Goal: Find specific page/section: Find specific page/section

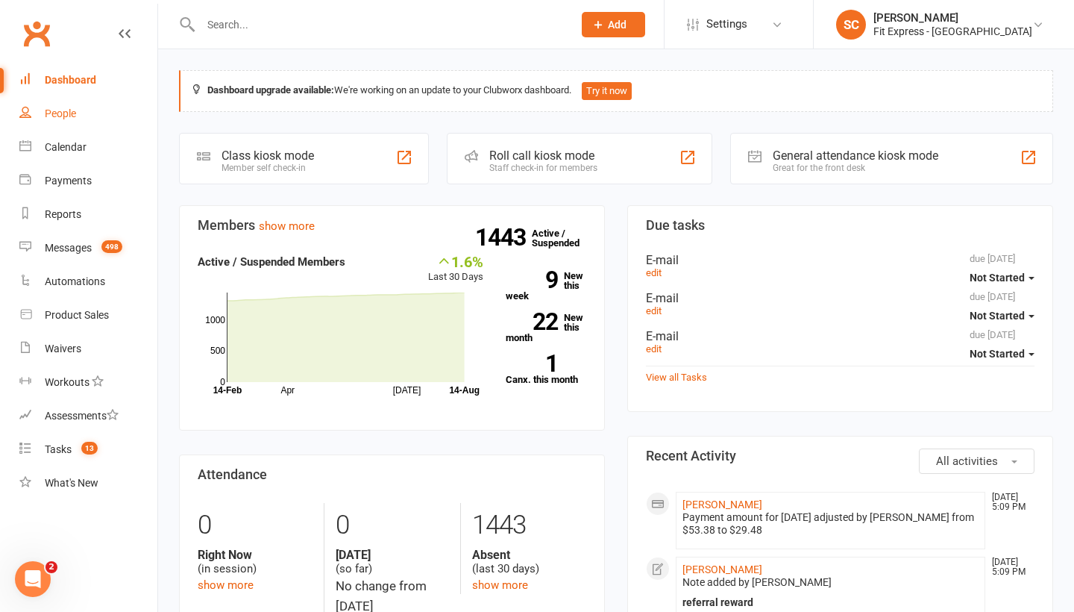
click at [59, 113] on div "People" at bounding box center [60, 113] width 31 height 12
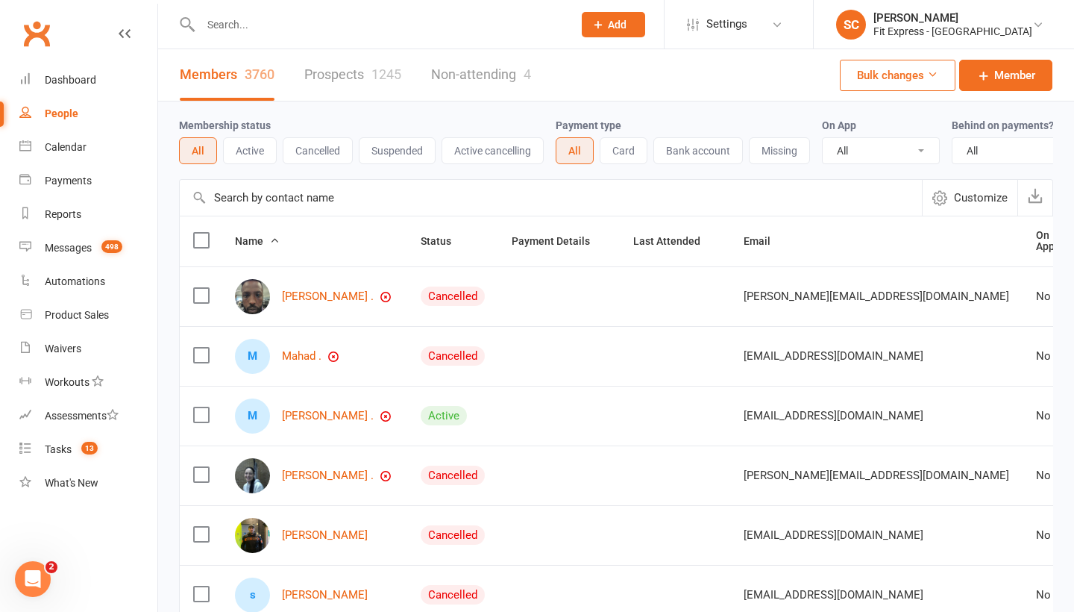
click at [242, 189] on input "text" at bounding box center [551, 198] width 742 height 36
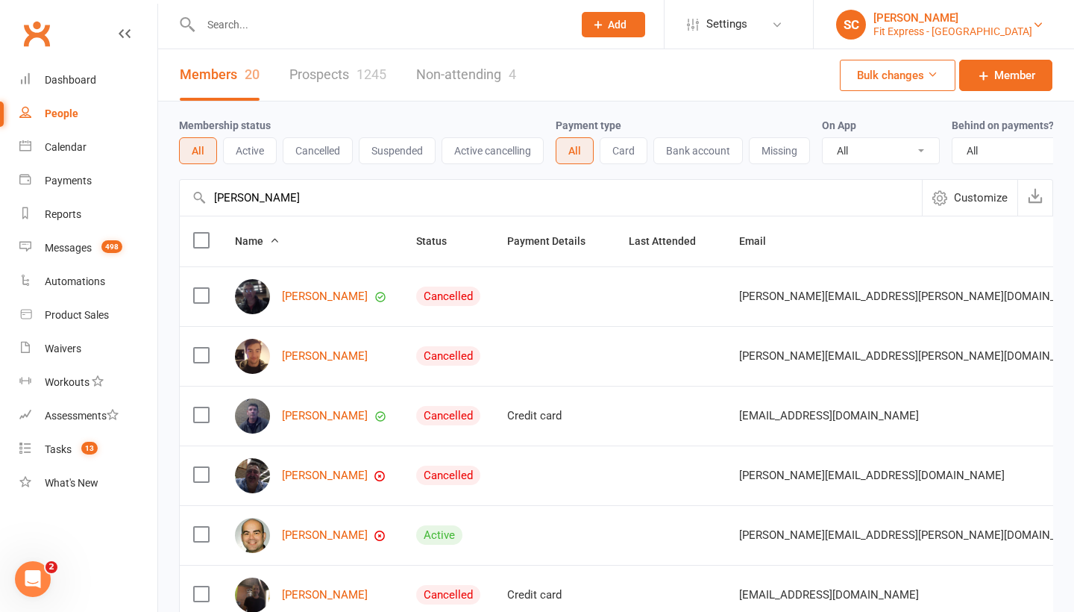
type input "Tony Janev"
click at [976, 27] on div "Fit Express - [GEOGRAPHIC_DATA]" at bounding box center [952, 31] width 159 height 13
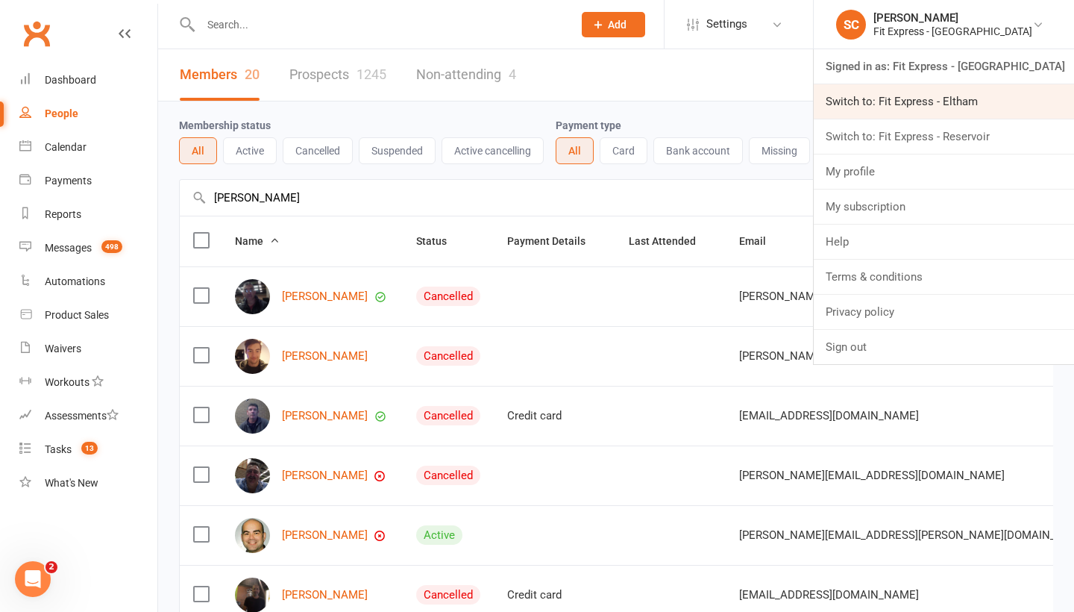
click at [932, 99] on link "Switch to: Fit Express - Eltham" at bounding box center [944, 101] width 260 height 34
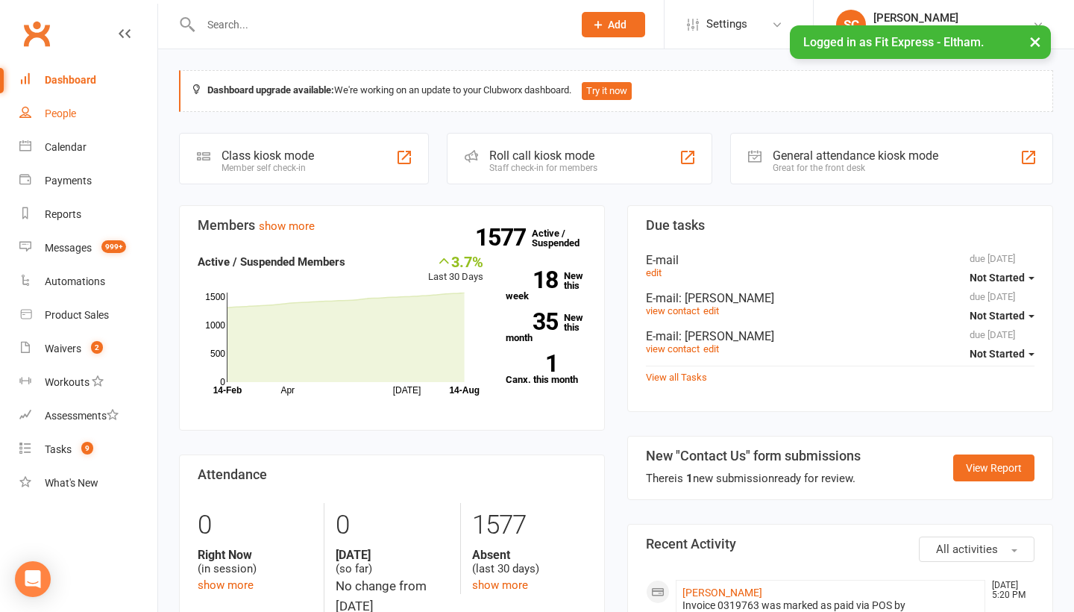
click at [60, 107] on div "People" at bounding box center [60, 113] width 31 height 12
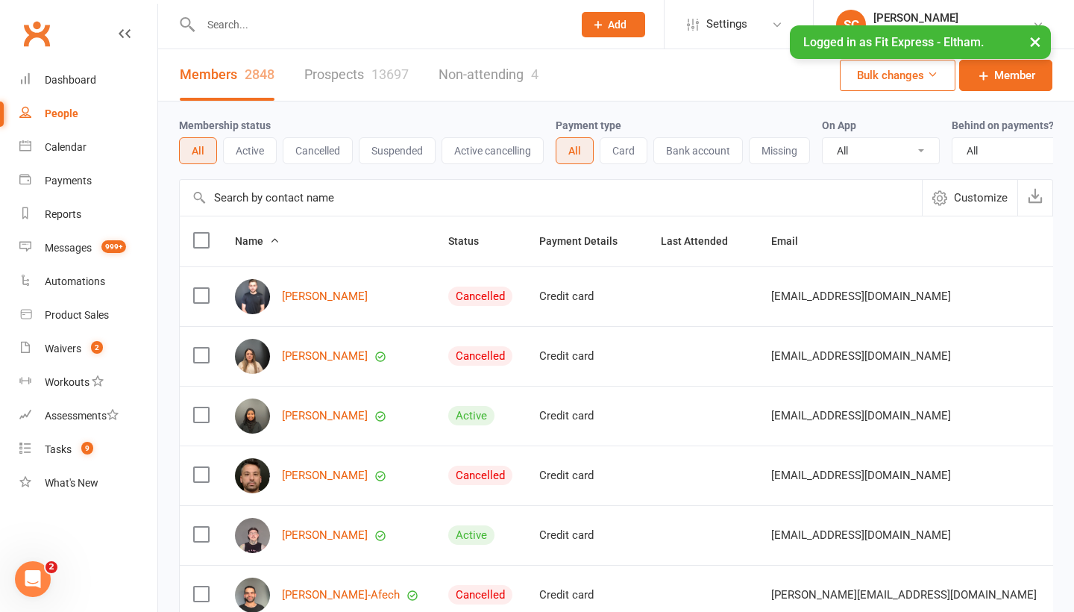
click at [269, 195] on input "text" at bounding box center [551, 198] width 742 height 36
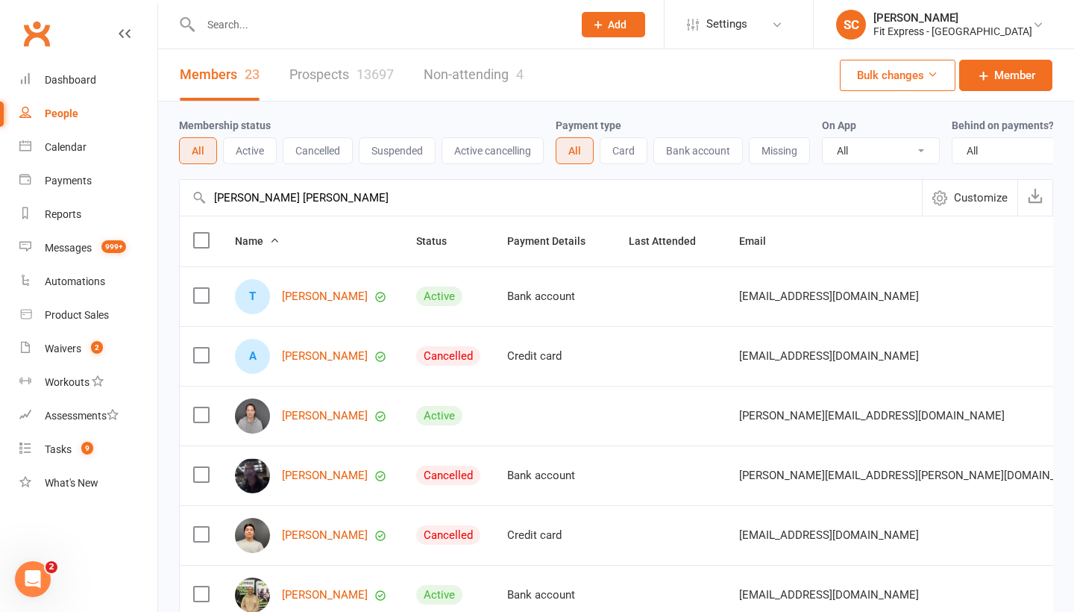
type input "Jane Tony"
drag, startPoint x: 284, startPoint y: 229, endPoint x: 313, endPoint y: 295, distance: 71.5
click at [313, 295] on link "Tony Janev" at bounding box center [325, 296] width 86 height 13
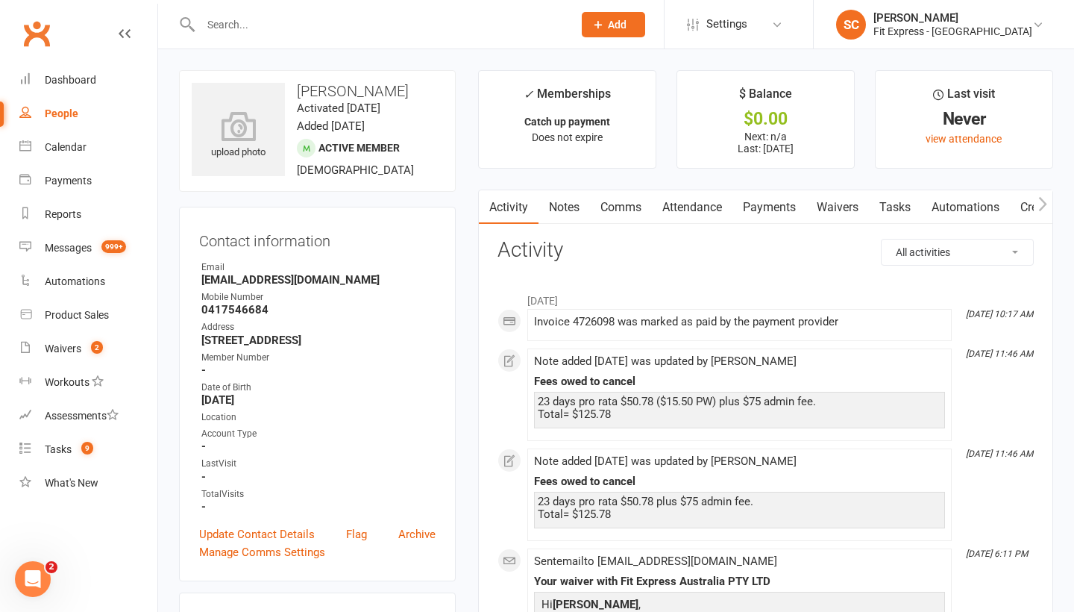
click at [773, 205] on link "Payments" at bounding box center [770, 207] width 74 height 34
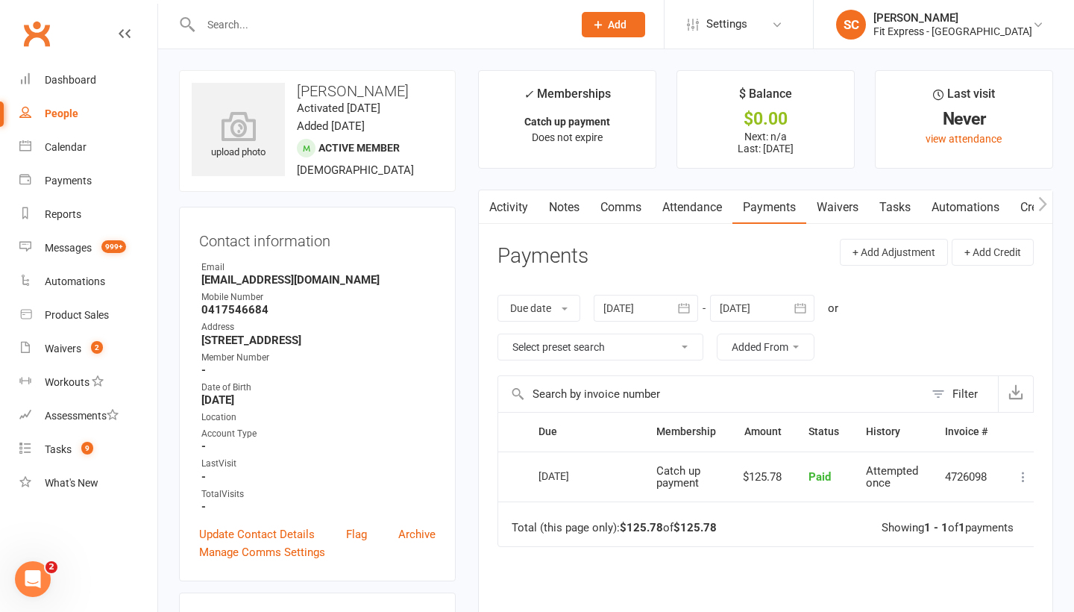
click at [850, 205] on link "Waivers" at bounding box center [837, 207] width 63 height 34
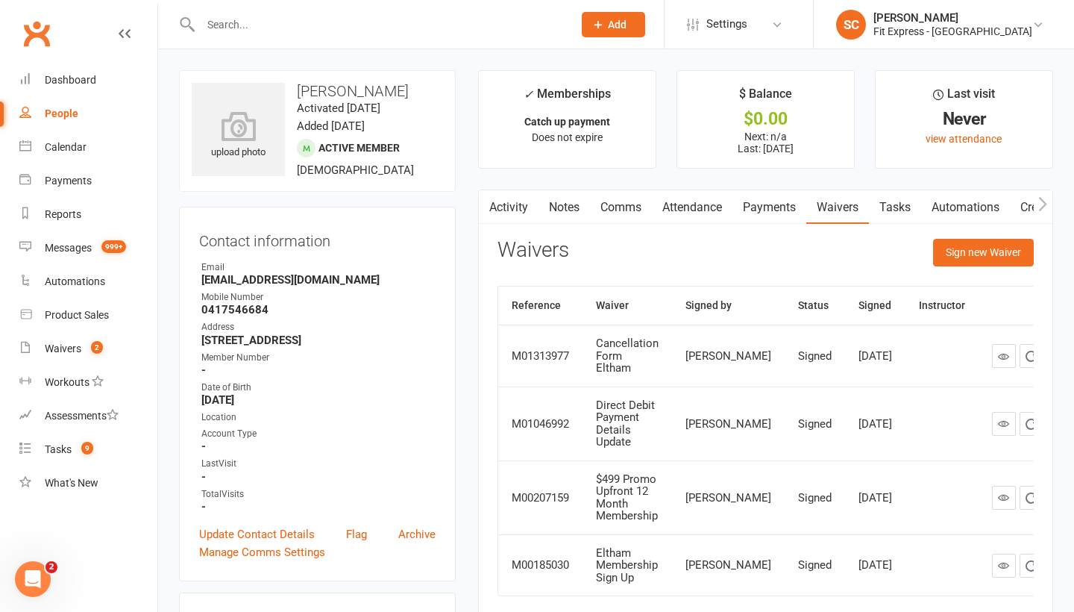
click at [774, 206] on link "Payments" at bounding box center [770, 207] width 74 height 34
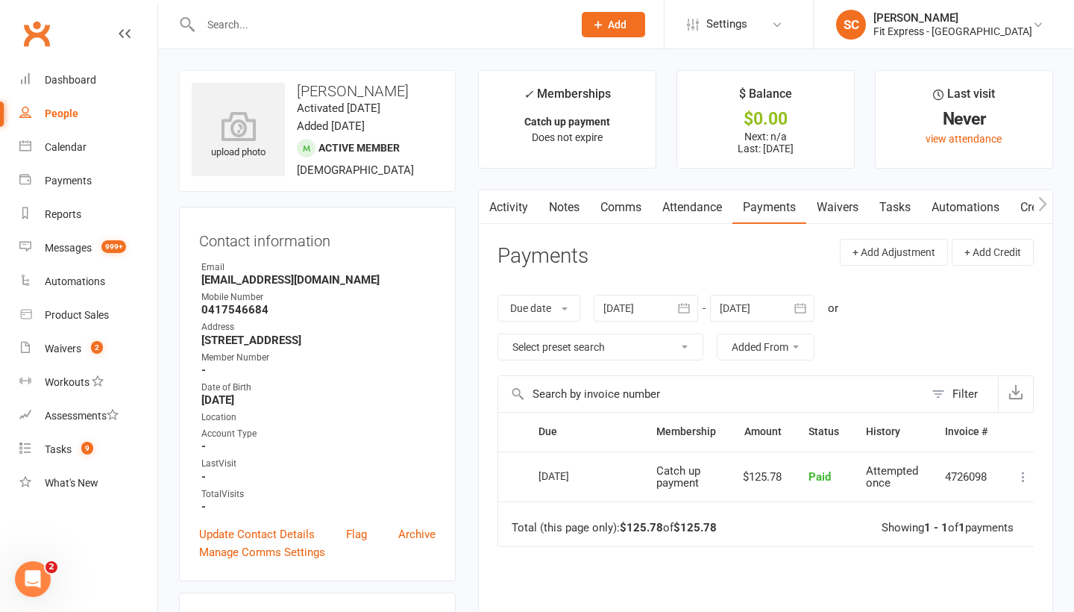
click at [569, 212] on link "Notes" at bounding box center [564, 207] width 51 height 34
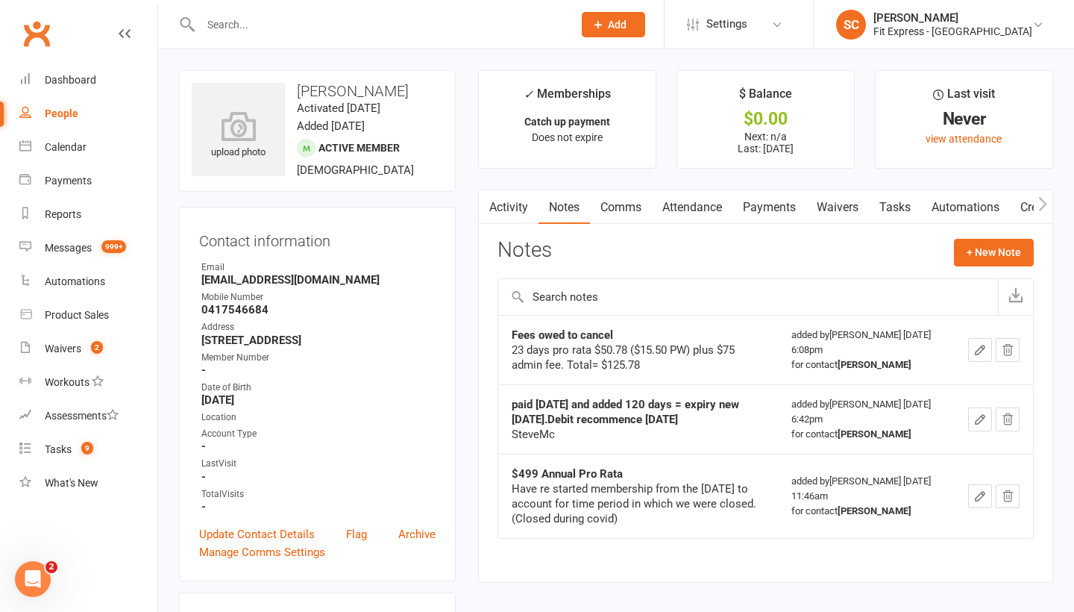
click at [774, 205] on link "Payments" at bounding box center [770, 207] width 74 height 34
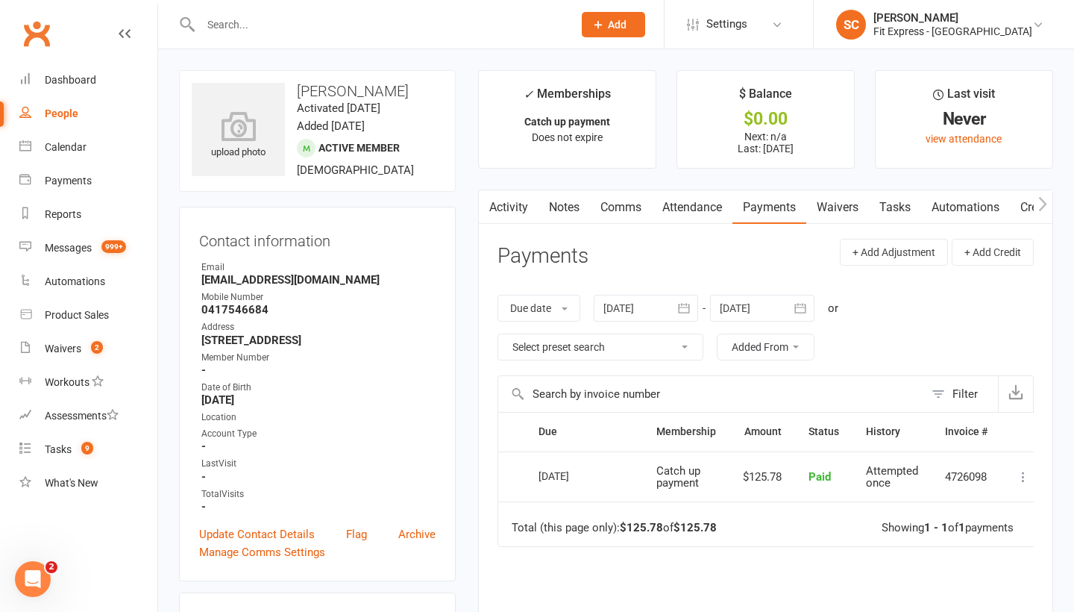
drag, startPoint x: 666, startPoint y: 172, endPoint x: 838, endPoint y: 183, distance: 171.9
click at [838, 183] on main "✓ Memberships Catch up payment Does not expire $ Balance $0.00 Next: n/a Last: …" at bounding box center [765, 423] width 597 height 707
drag, startPoint x: 666, startPoint y: 172, endPoint x: 668, endPoint y: 138, distance: 33.6
click at [668, 138] on main "✓ Memberships Catch up payment Does not expire $ Balance $0.00 Next: n/a Last: …" at bounding box center [765, 423] width 597 height 707
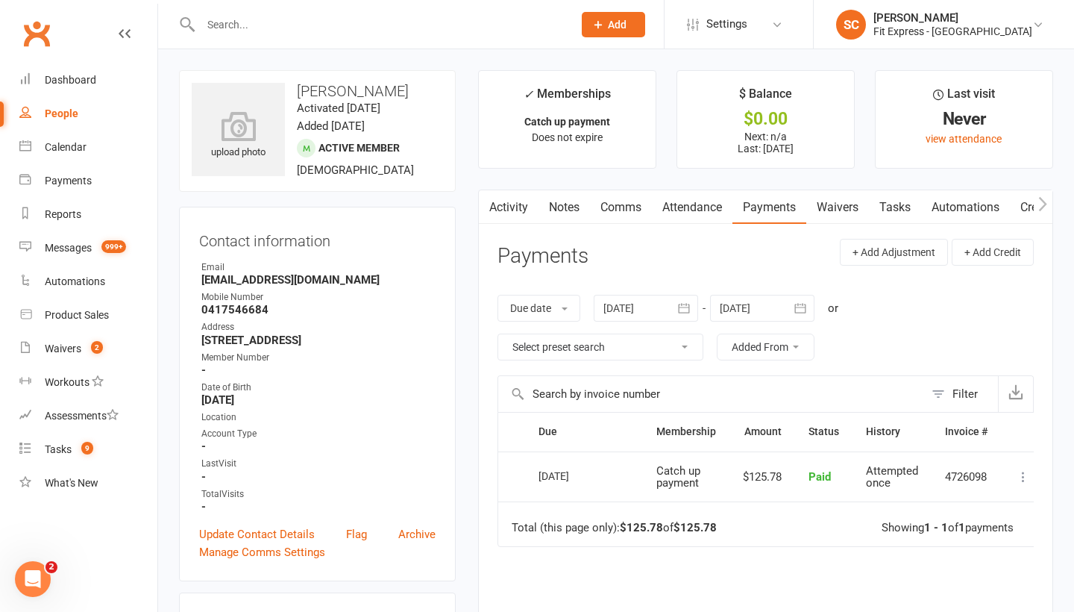
click at [835, 207] on link "Waivers" at bounding box center [837, 207] width 63 height 34
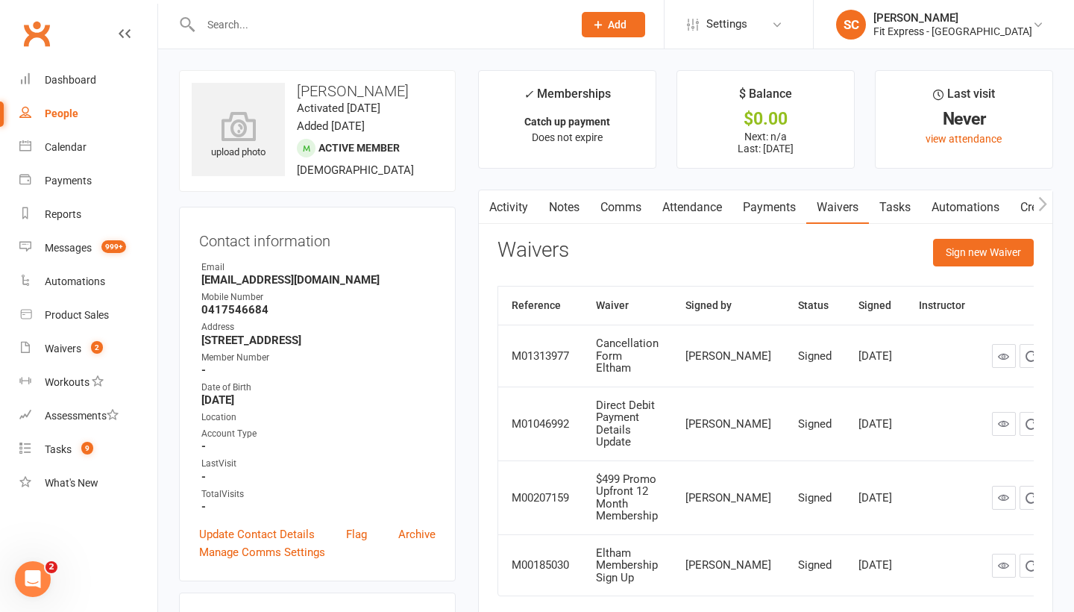
click at [782, 205] on link "Payments" at bounding box center [770, 207] width 74 height 34
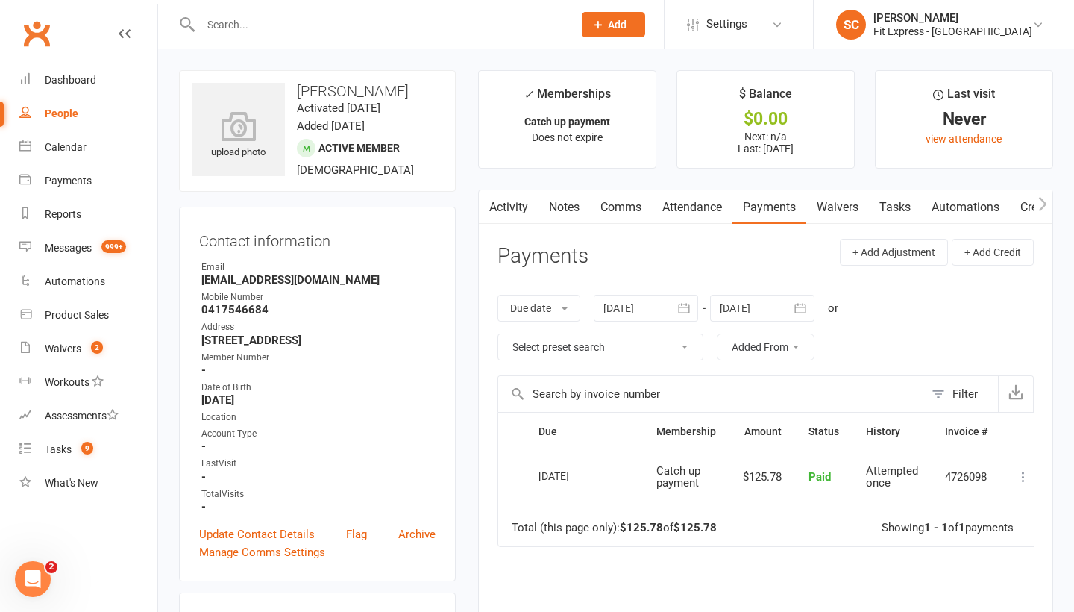
click at [839, 204] on link "Waivers" at bounding box center [837, 207] width 63 height 34
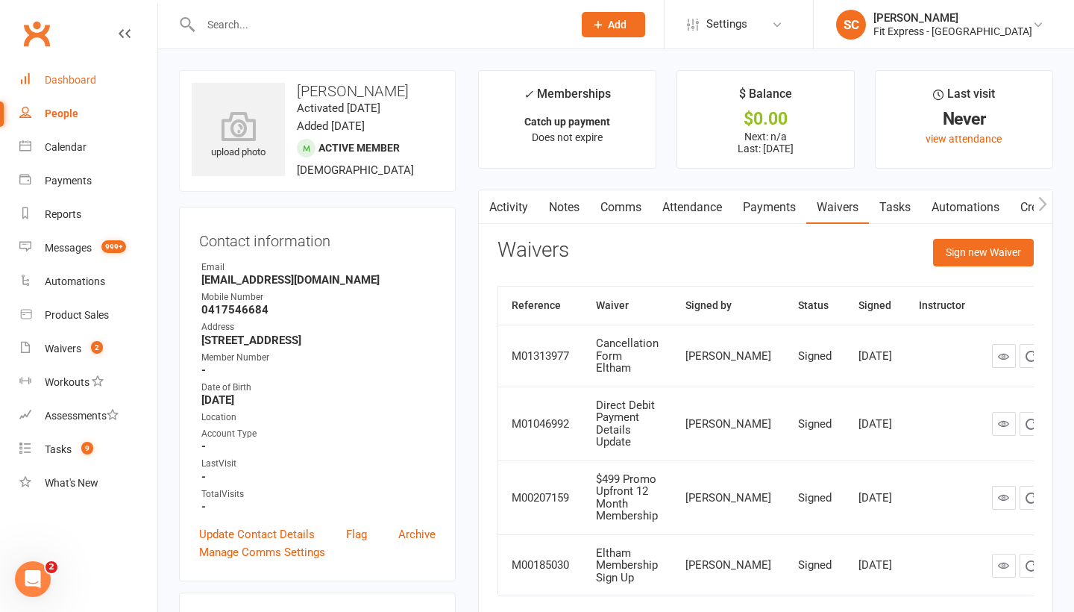
click at [69, 80] on div "Dashboard" at bounding box center [70, 80] width 51 height 12
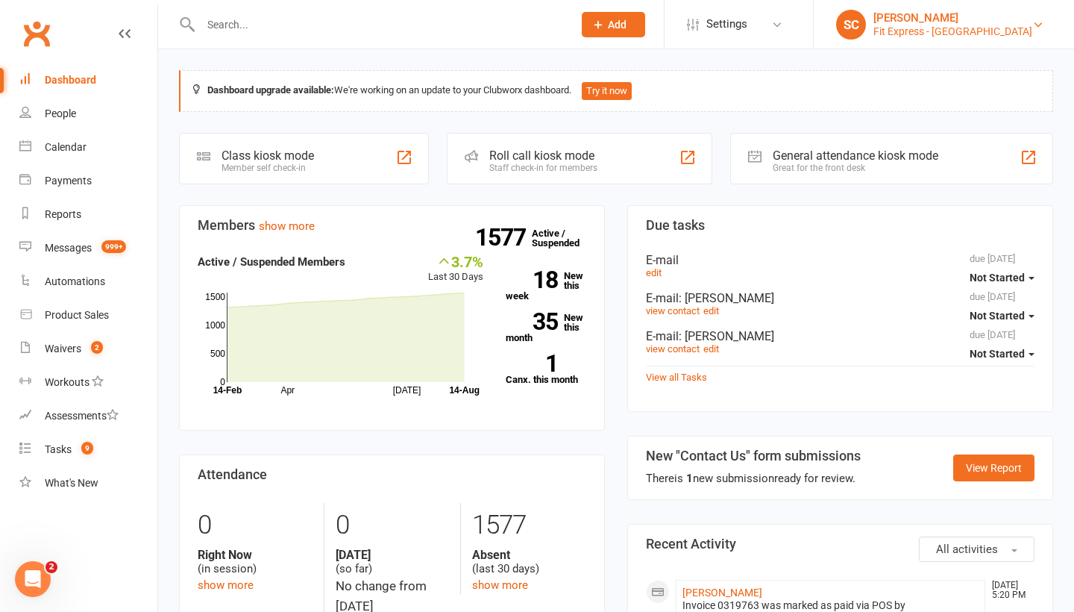
click at [954, 29] on div "Fit Express - Eltham" at bounding box center [952, 31] width 159 height 13
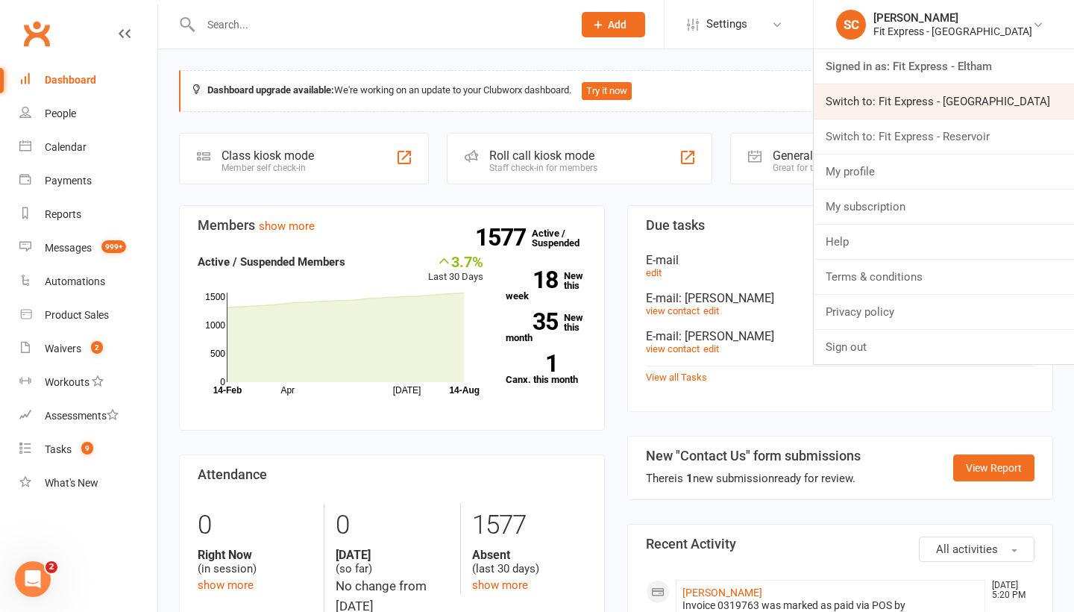
click at [909, 103] on link "Switch to: Fit Express - Heidelberg" at bounding box center [944, 101] width 260 height 34
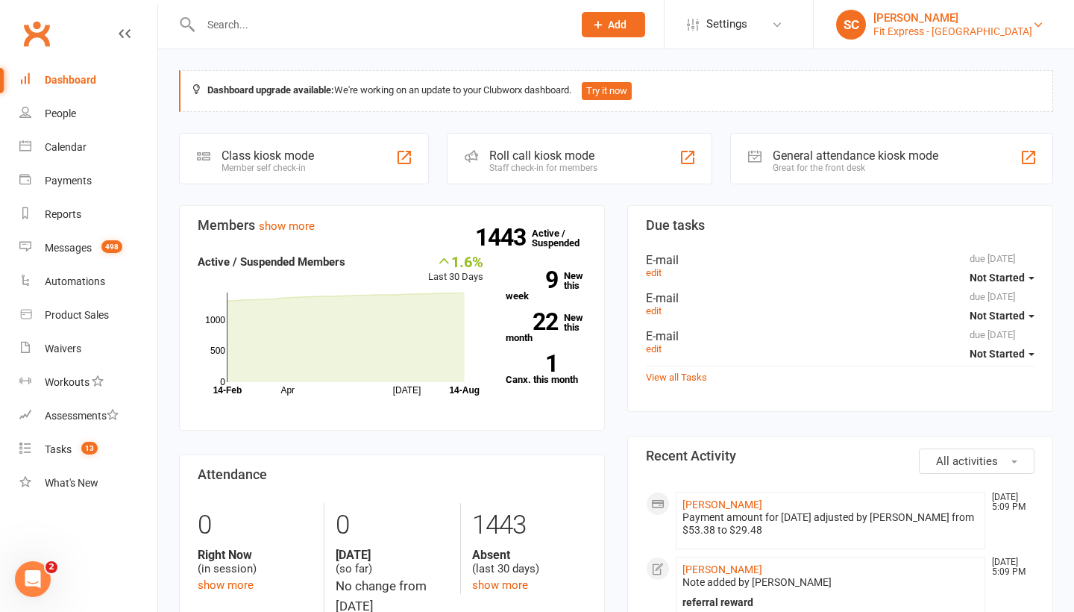
click at [962, 18] on div "[PERSON_NAME]" at bounding box center [952, 17] width 159 height 13
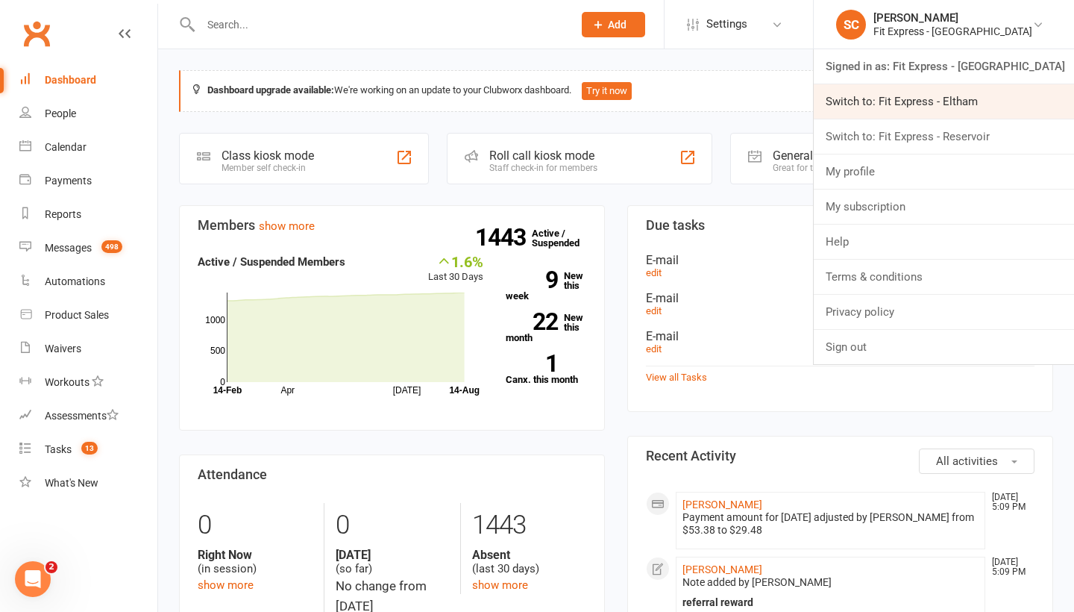
click at [959, 97] on link "Switch to: Fit Express - Eltham" at bounding box center [944, 101] width 260 height 34
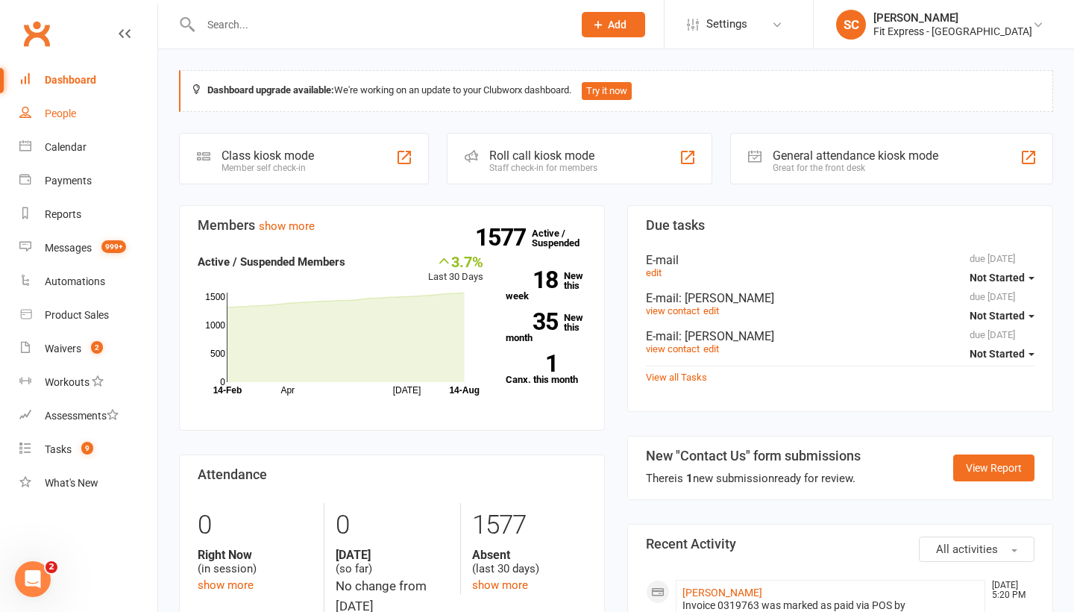
click at [50, 105] on link "People" at bounding box center [88, 114] width 138 height 34
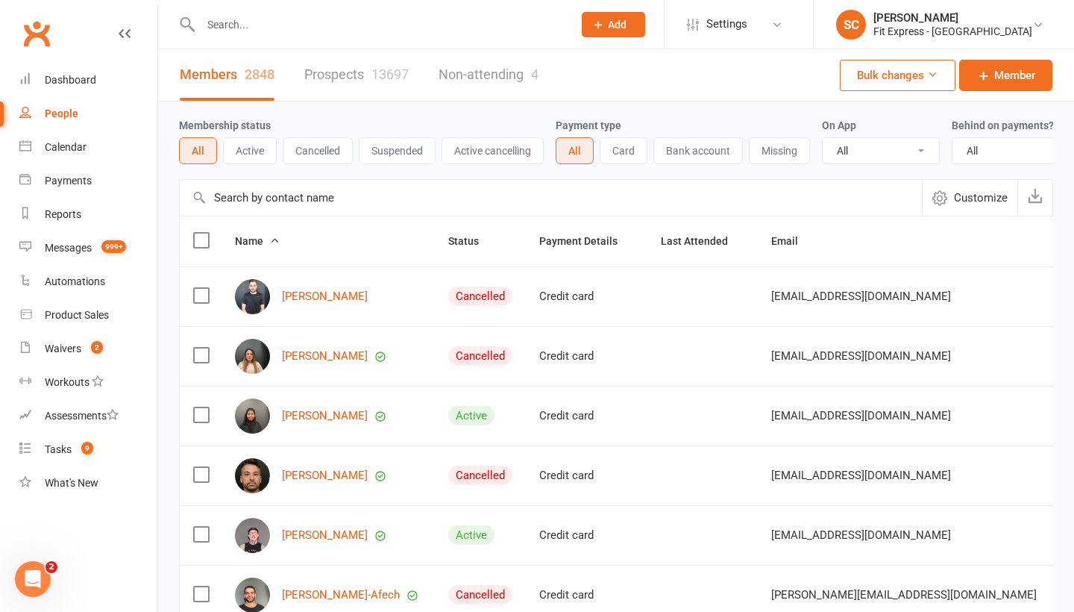
click at [271, 198] on input "text" at bounding box center [551, 198] width 742 height 36
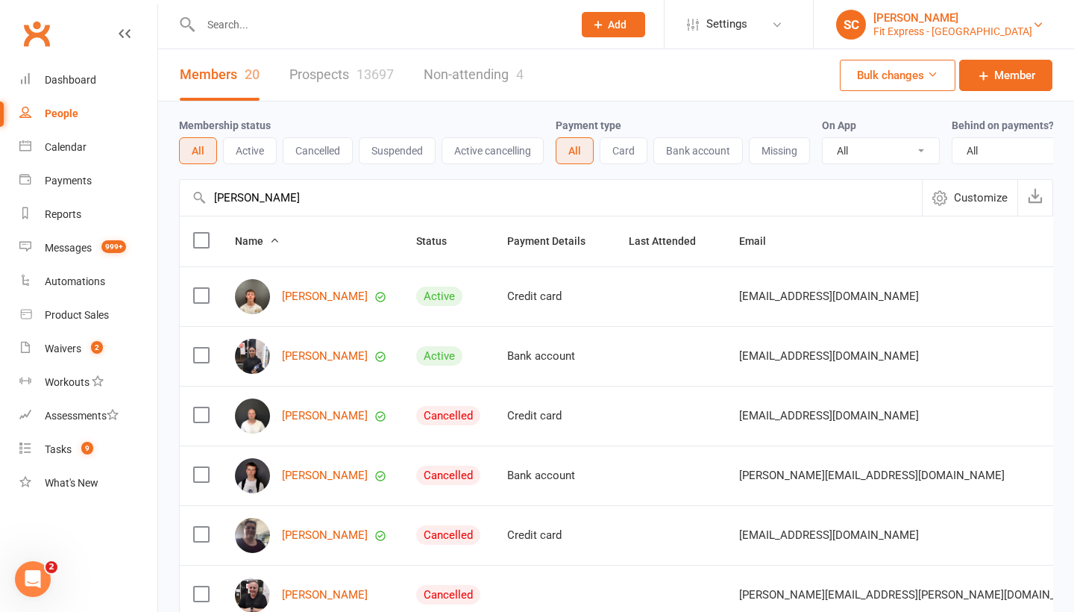
type input "sam hart"
click at [960, 17] on div "[PERSON_NAME]" at bounding box center [952, 17] width 159 height 13
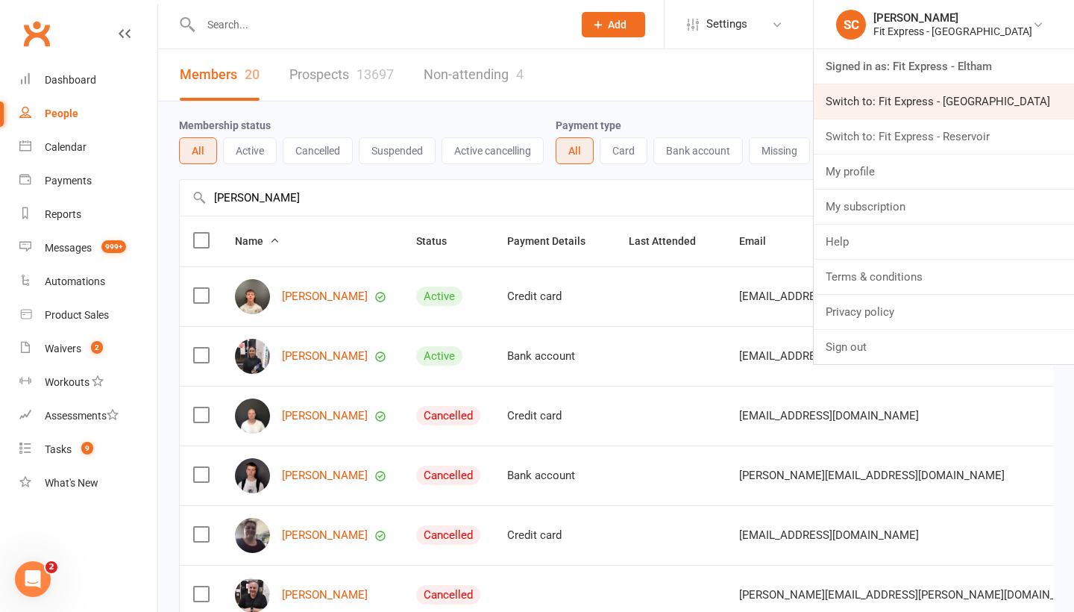
click at [936, 97] on link "Switch to: Fit Express - Heidelberg" at bounding box center [944, 101] width 260 height 34
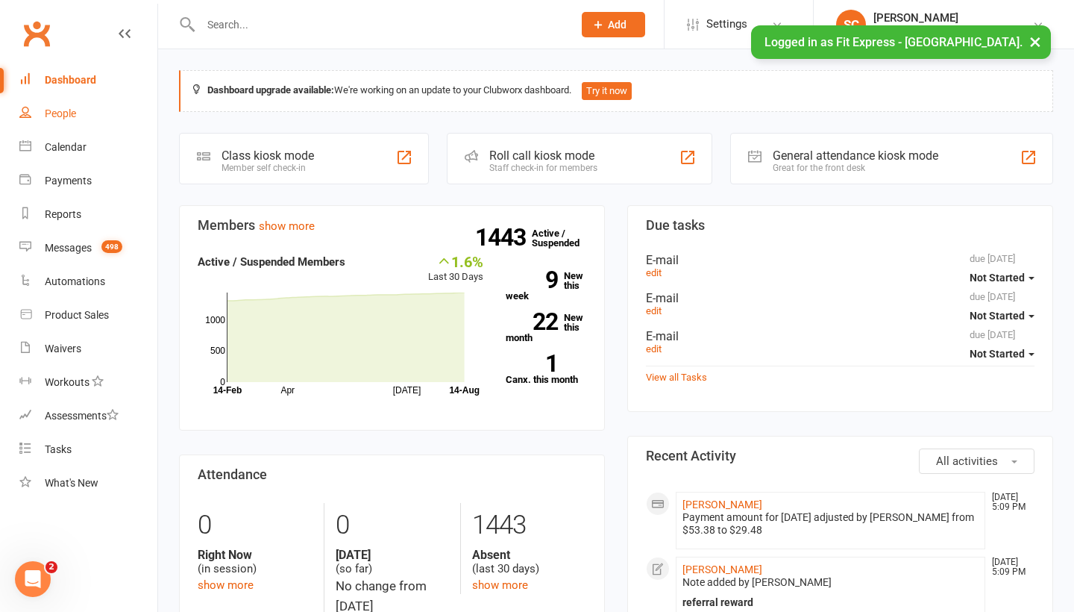
click at [56, 112] on div "People" at bounding box center [60, 113] width 31 height 12
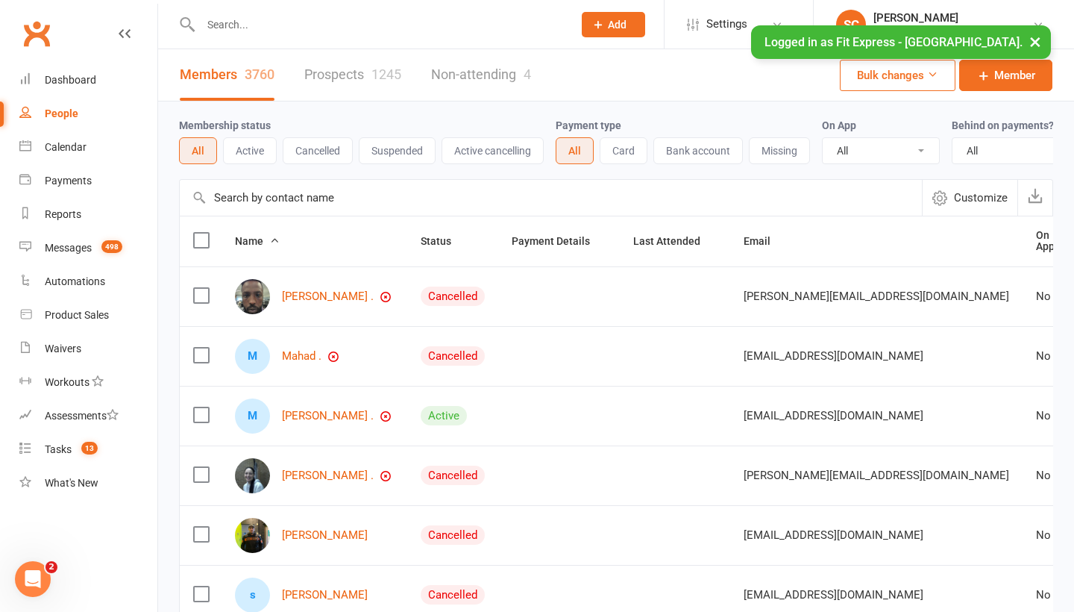
click at [252, 201] on input "text" at bounding box center [551, 198] width 742 height 36
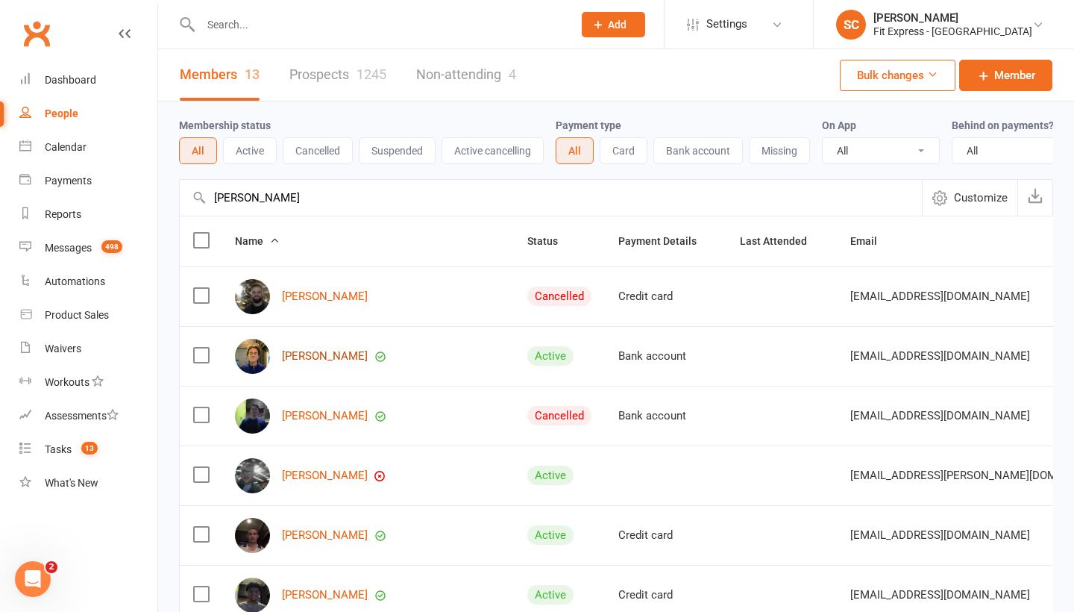
type input "[PERSON_NAME]"
click at [298, 356] on link "[PERSON_NAME]" at bounding box center [325, 356] width 86 height 13
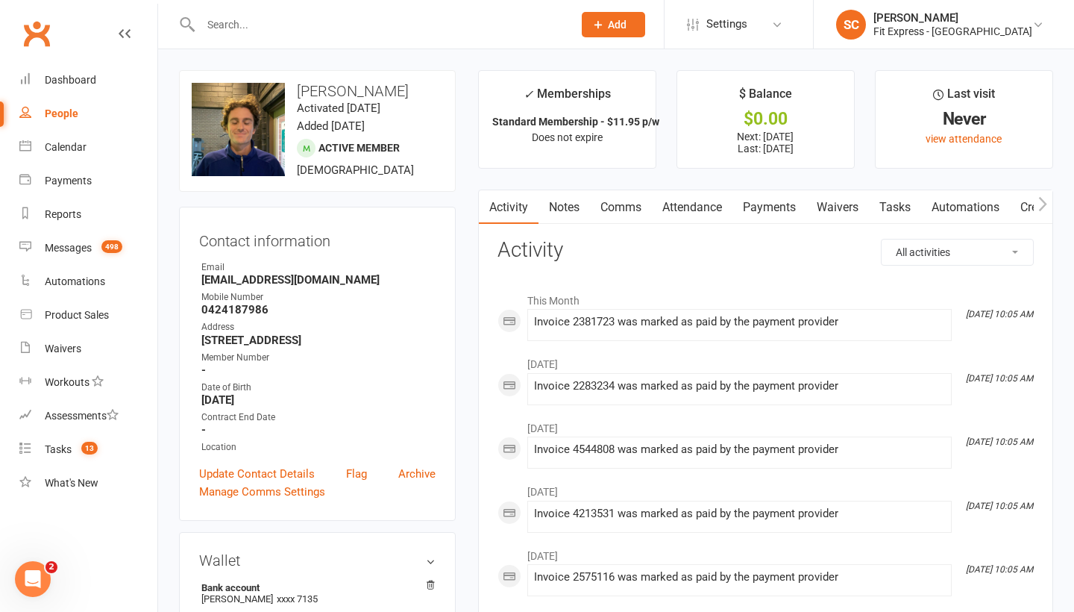
click at [841, 210] on link "Waivers" at bounding box center [837, 207] width 63 height 34
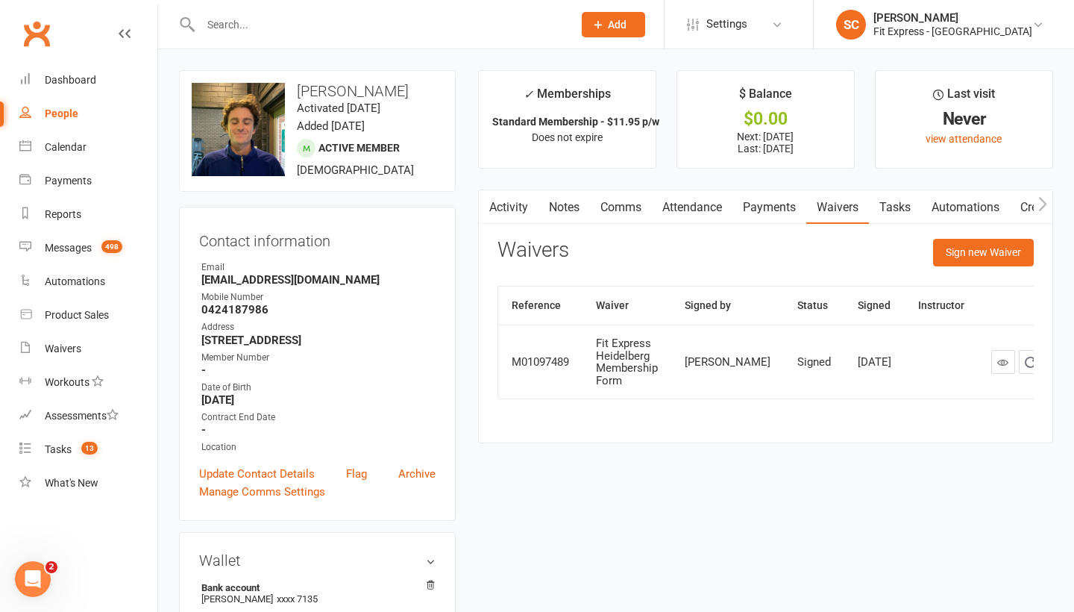
click at [754, 201] on link "Payments" at bounding box center [770, 207] width 74 height 34
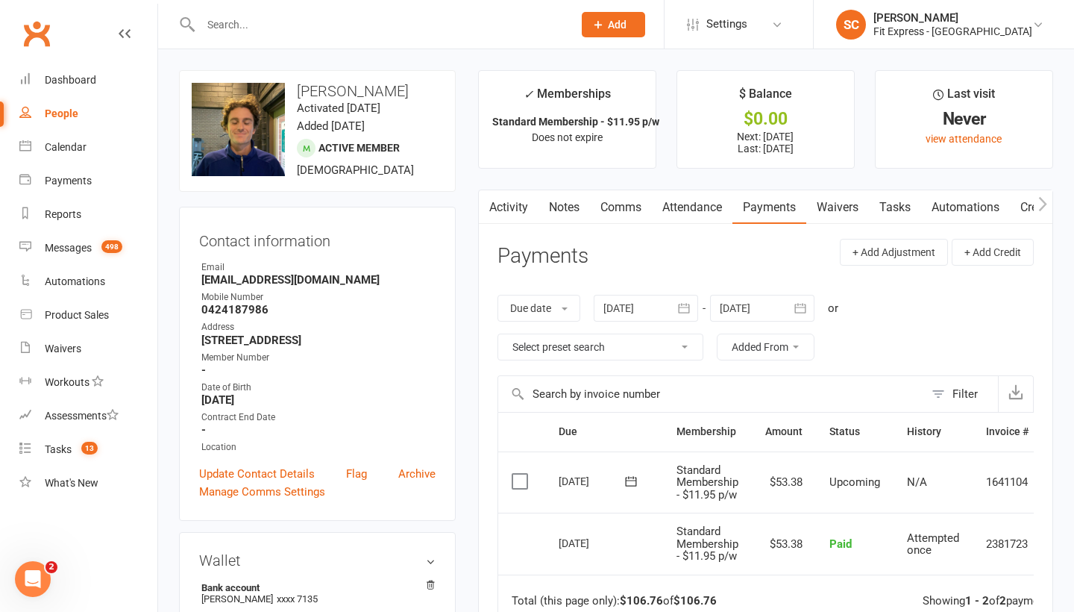
click at [832, 209] on link "Waivers" at bounding box center [837, 207] width 63 height 34
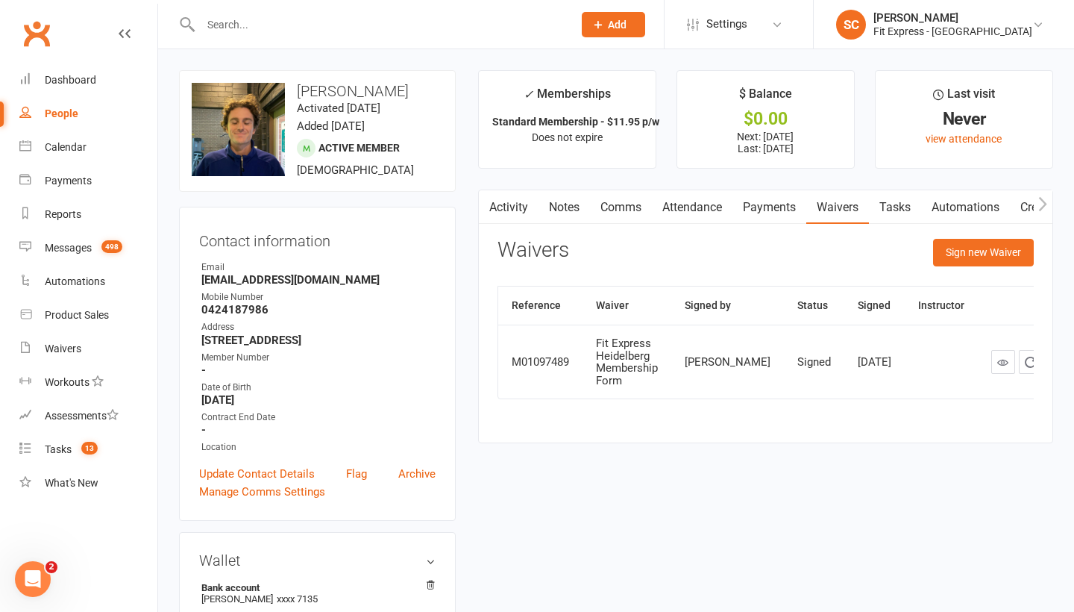
click at [771, 210] on link "Payments" at bounding box center [770, 207] width 74 height 34
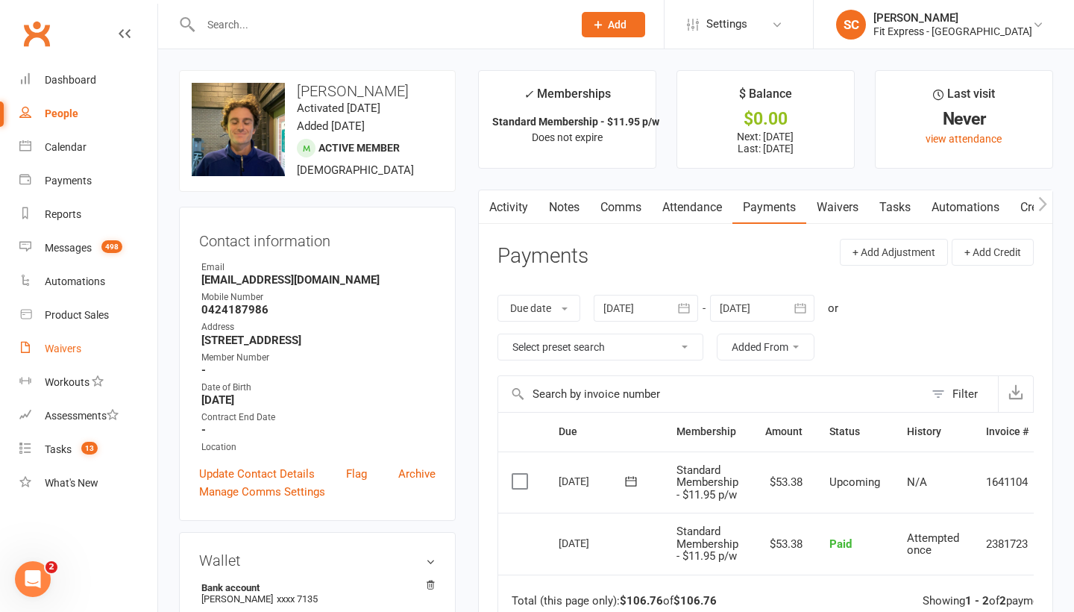
click at [54, 346] on div "Waivers" at bounding box center [63, 348] width 37 height 12
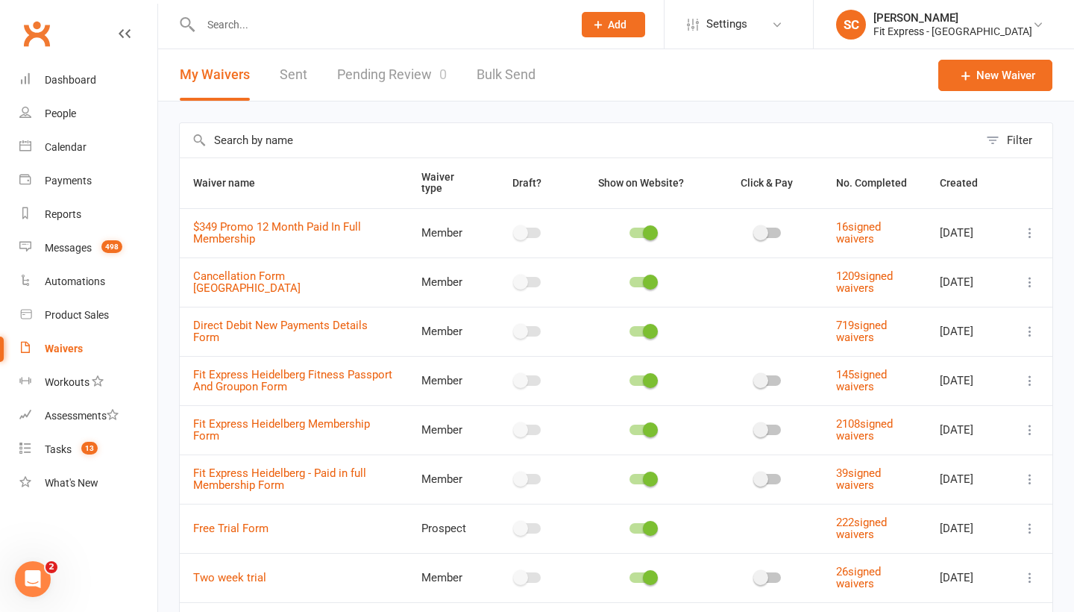
click at [401, 78] on link "Pending Review 0" at bounding box center [392, 74] width 110 height 51
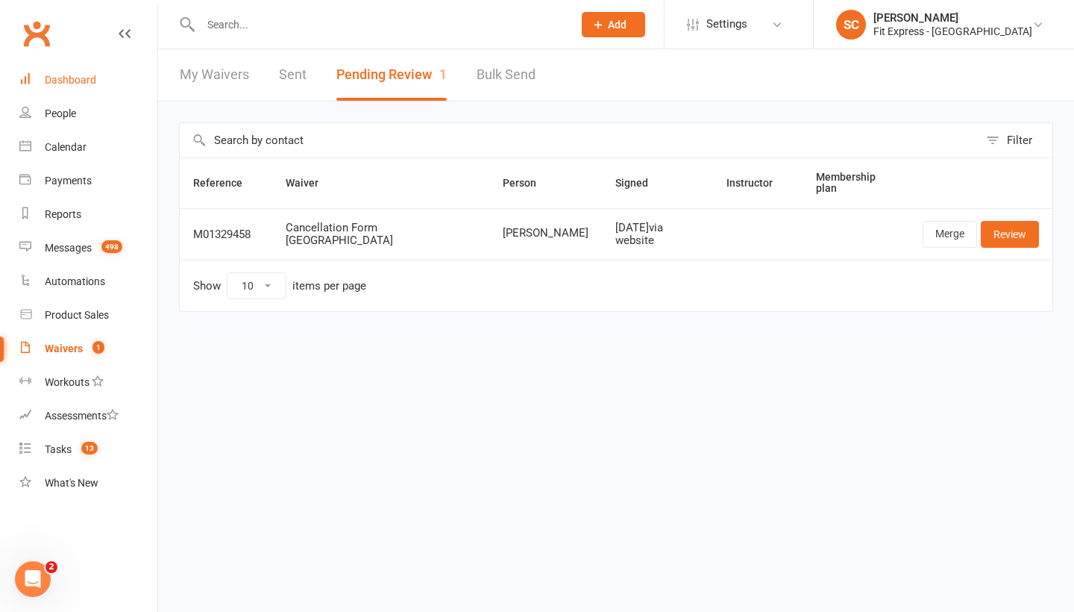
click at [74, 81] on div "Dashboard" at bounding box center [70, 80] width 51 height 12
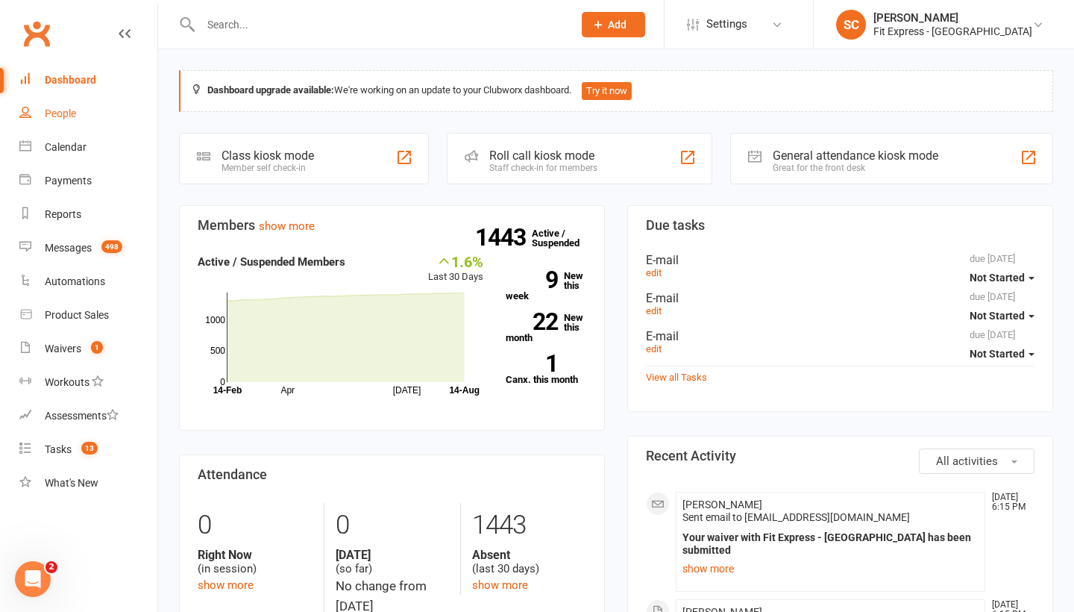
click at [68, 113] on div "People" at bounding box center [60, 113] width 31 height 12
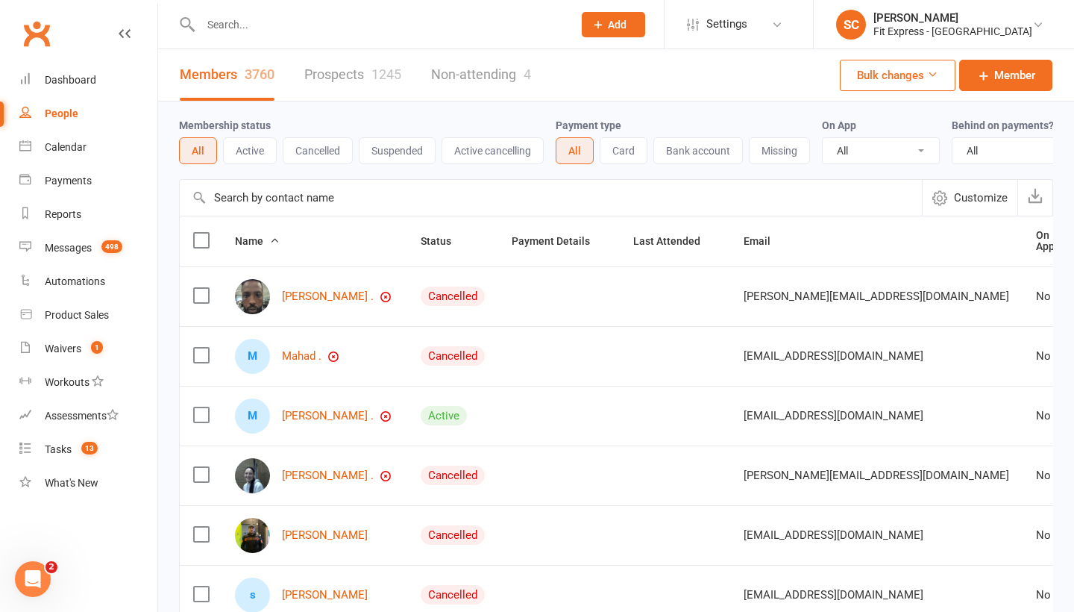
click at [263, 201] on input "text" at bounding box center [551, 198] width 742 height 36
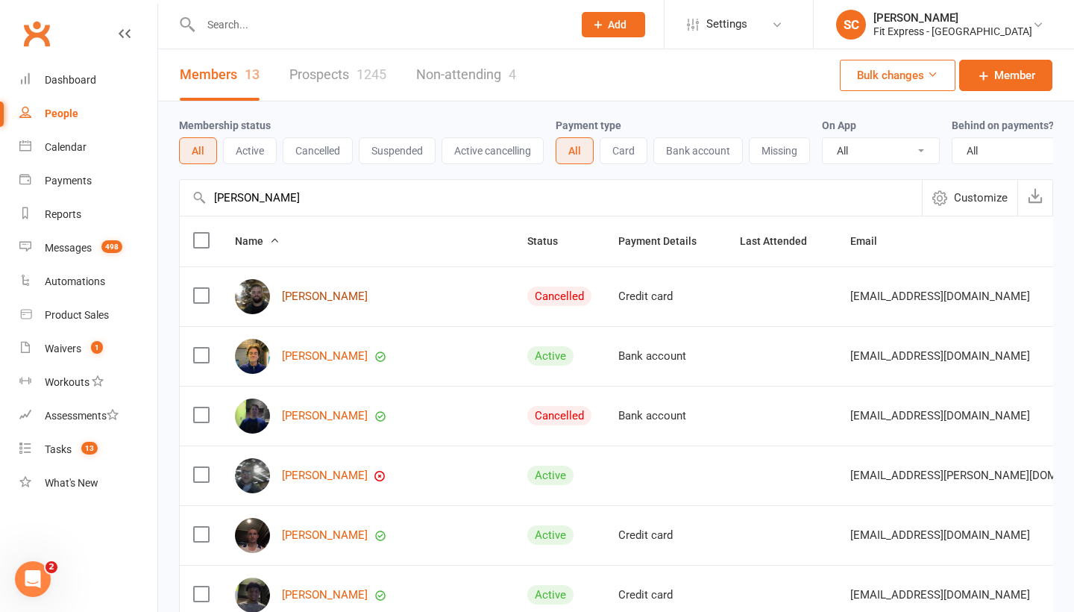
type input "[PERSON_NAME]"
click at [313, 292] on link "[PERSON_NAME]" at bounding box center [325, 296] width 86 height 13
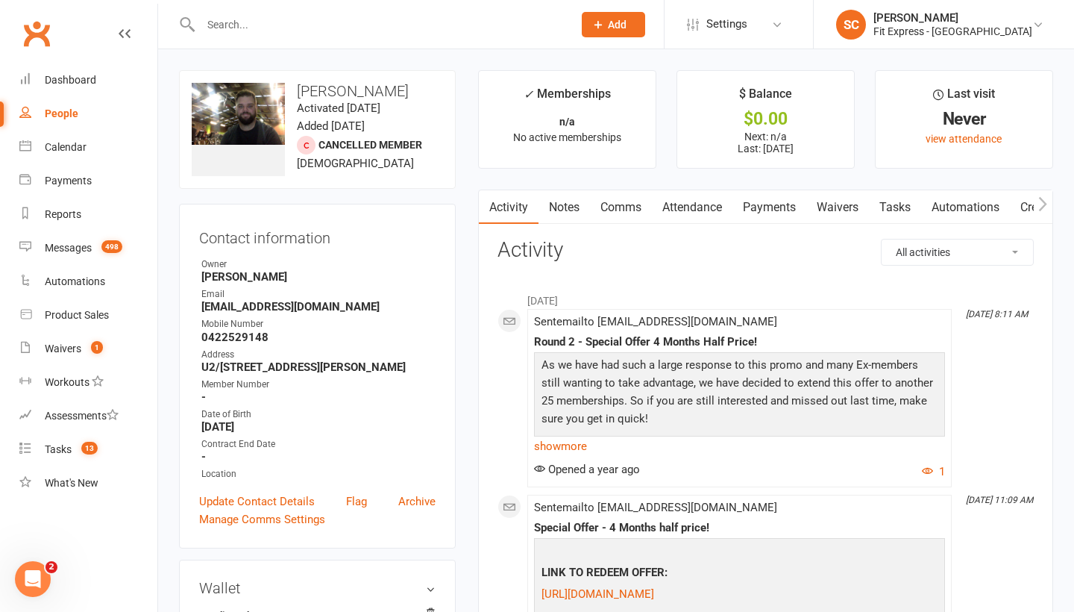
click at [838, 209] on link "Waivers" at bounding box center [837, 207] width 63 height 34
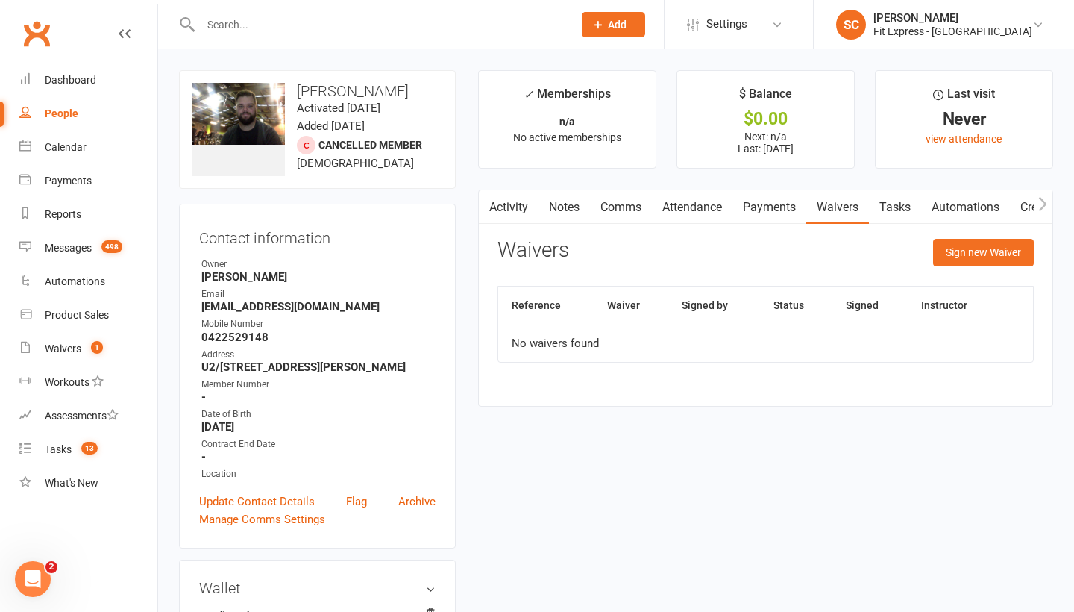
click at [66, 112] on div "People" at bounding box center [62, 113] width 34 height 12
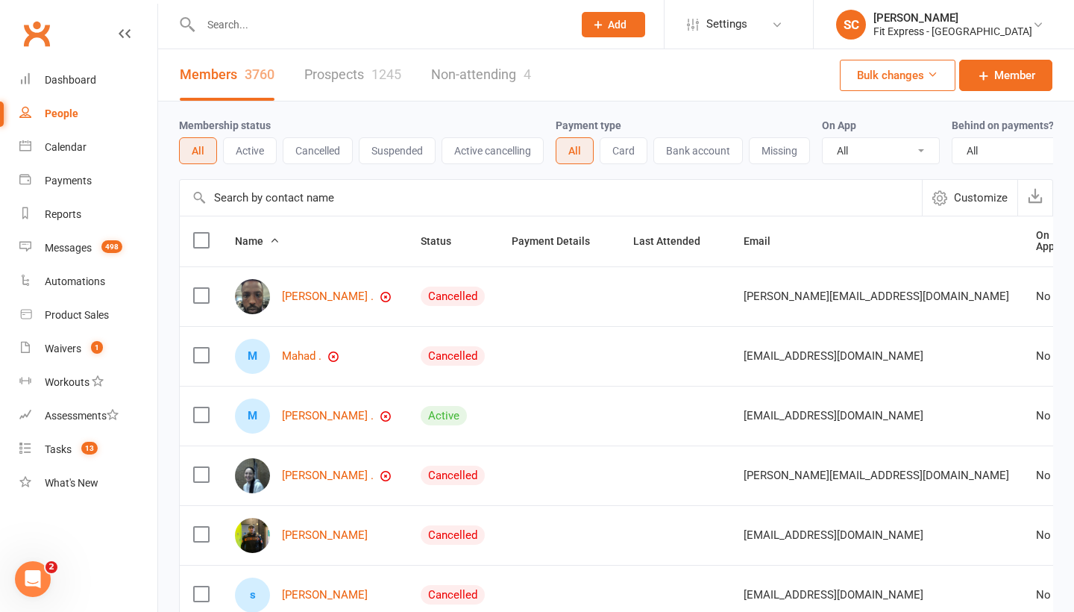
click at [272, 195] on input "text" at bounding box center [551, 198] width 742 height 36
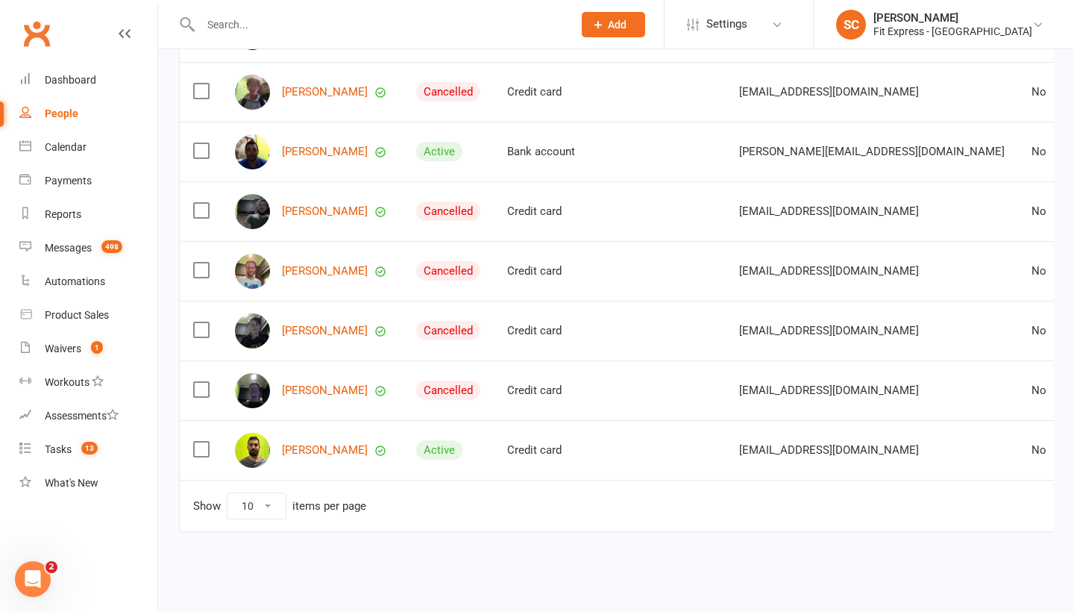
scroll to position [395, 0]
type input "[PERSON_NAME]"
click at [87, 78] on div "Dashboard" at bounding box center [70, 80] width 51 height 12
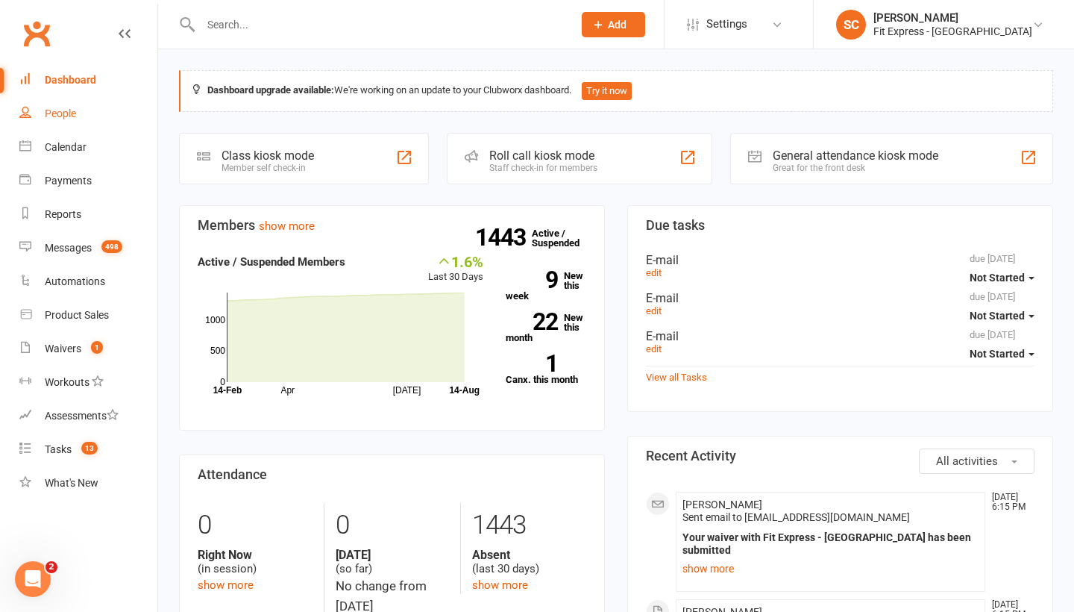
click at [66, 113] on div "People" at bounding box center [60, 113] width 31 height 12
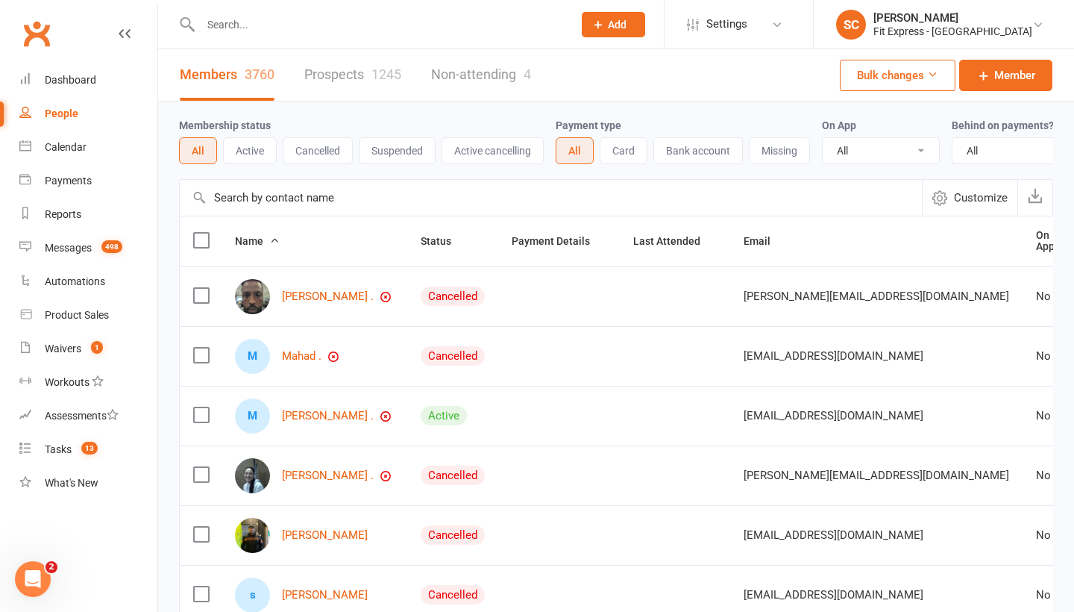
click at [242, 200] on input "text" at bounding box center [551, 198] width 742 height 36
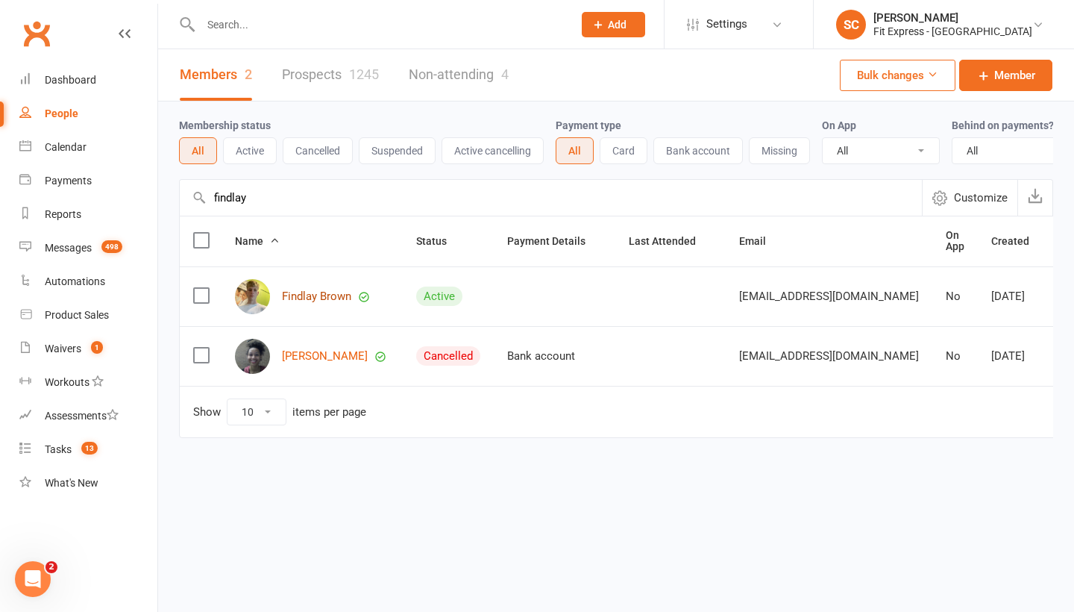
type input "findlay"
click at [313, 301] on link "Findlay Brown" at bounding box center [316, 296] width 69 height 13
